Goal: Find specific page/section: Find specific page/section

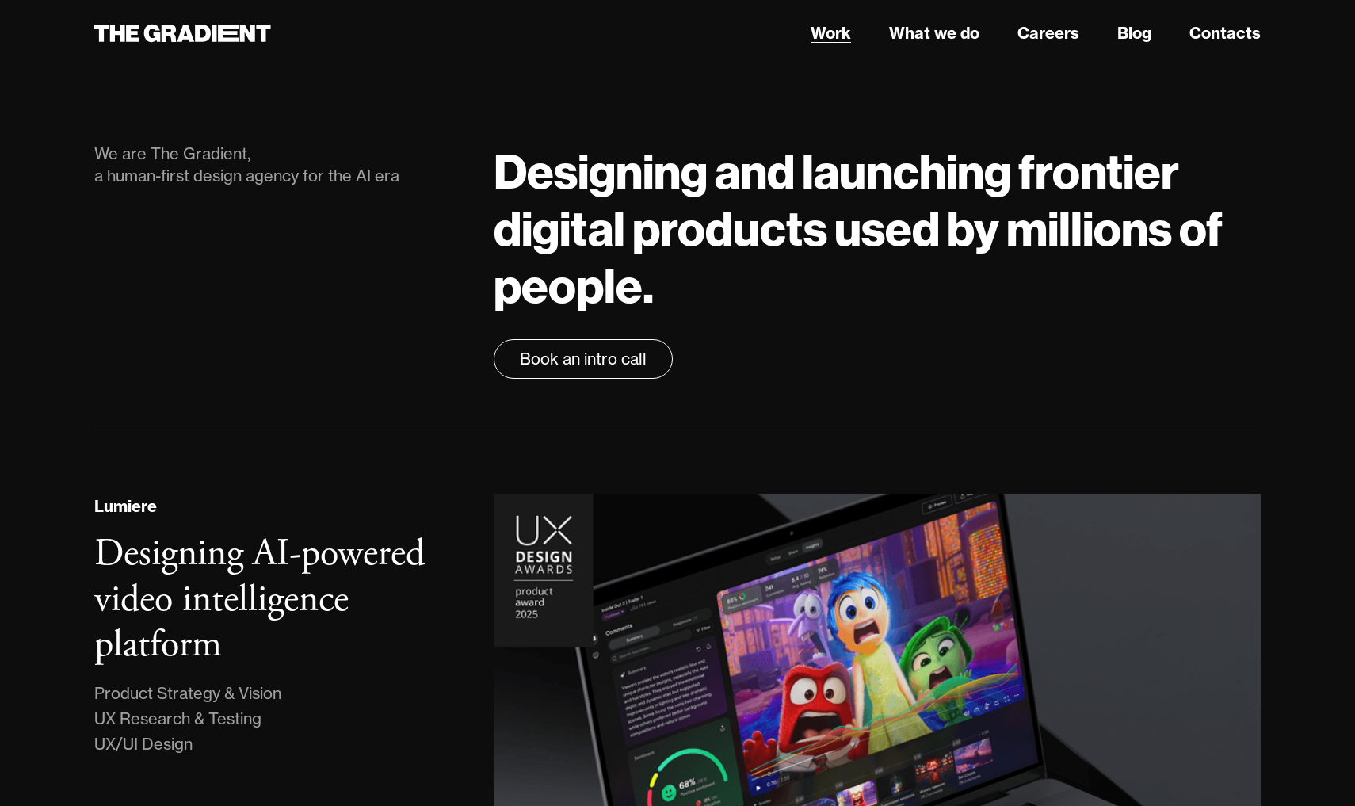
click at [832, 28] on link "Work" at bounding box center [831, 33] width 40 height 24
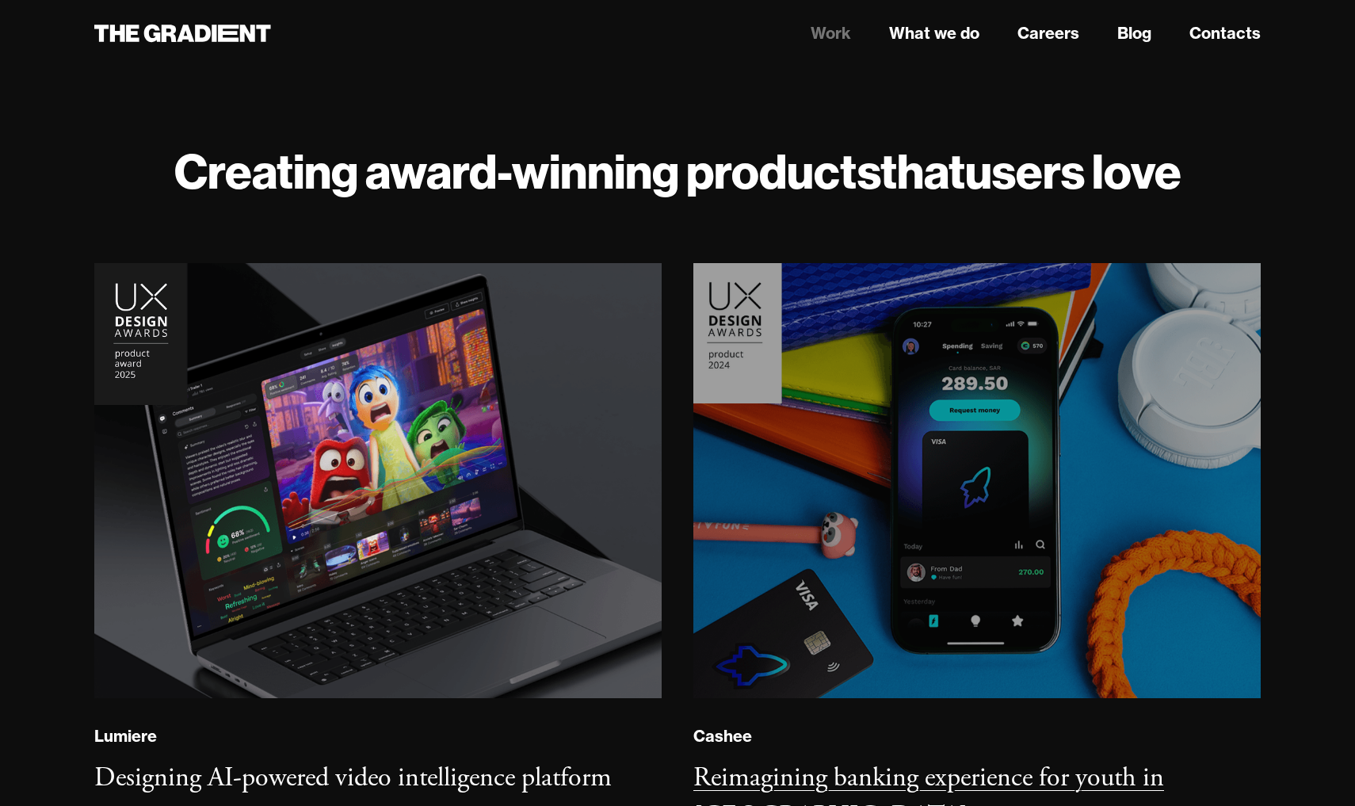
click at [796, 374] on img at bounding box center [977, 481] width 578 height 444
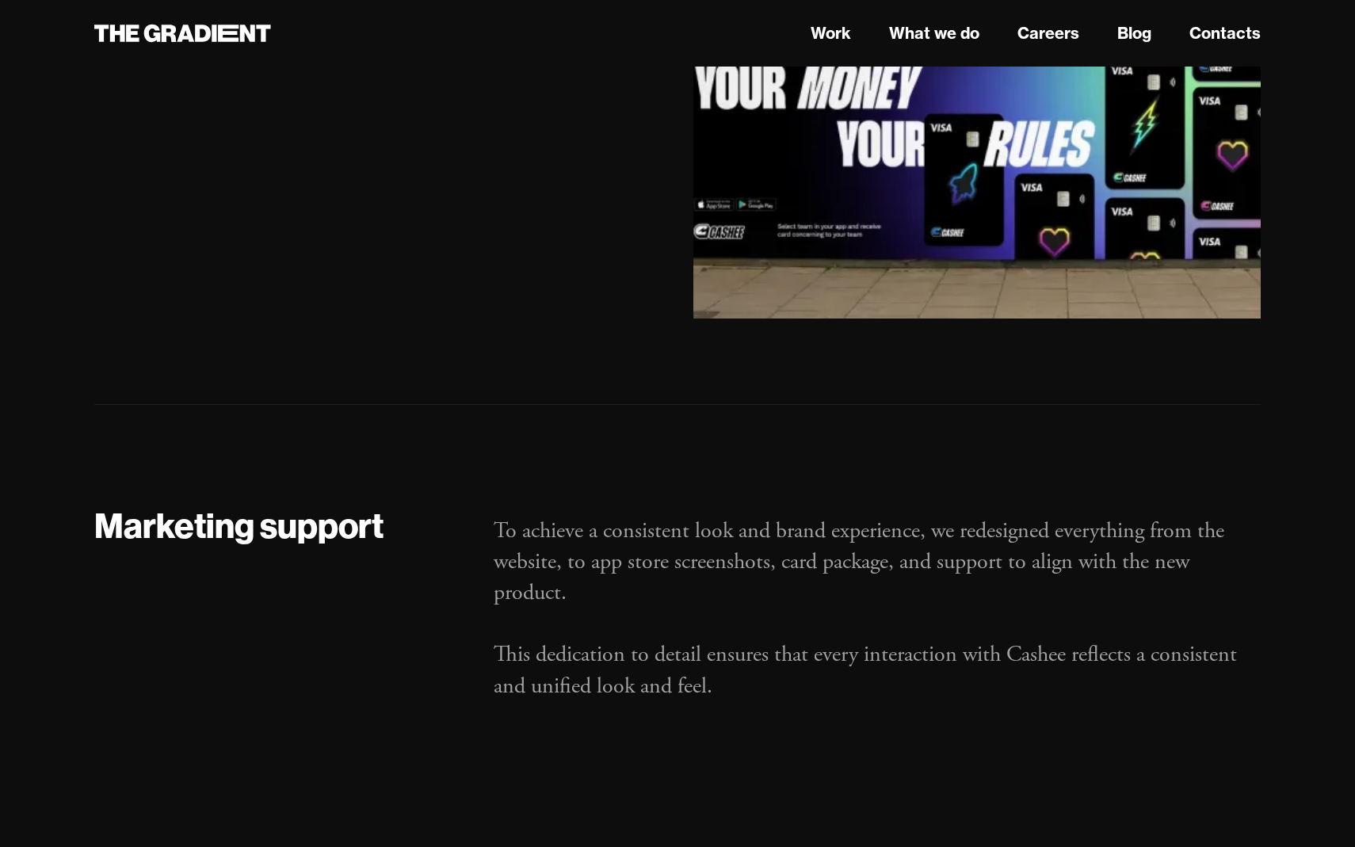
scroll to position [27915, 0]
